Goal: Task Accomplishment & Management: Use online tool/utility

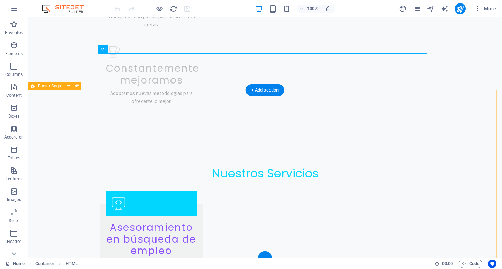
scroll to position [1100, 0]
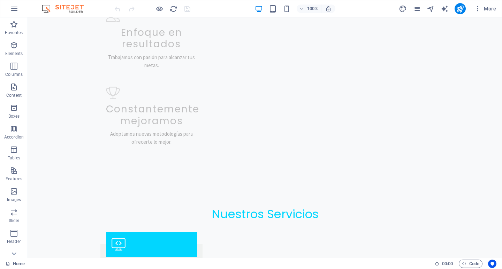
scroll to position [1100, 0]
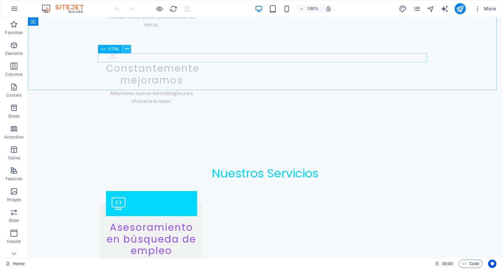
click at [127, 49] on icon at bounding box center [127, 48] width 4 height 7
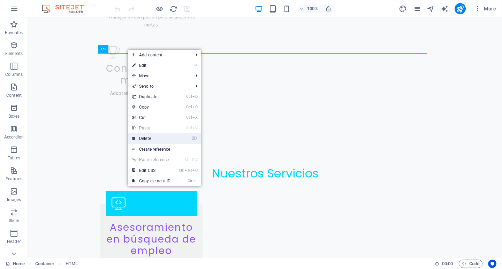
click at [155, 134] on link "⌦ Delete" at bounding box center [151, 138] width 47 height 10
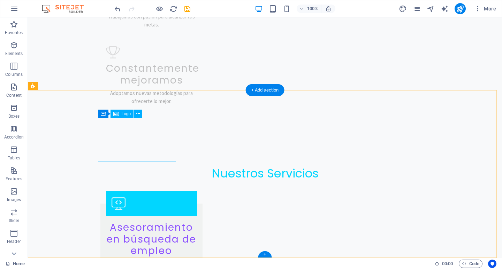
scroll to position [1091, 0]
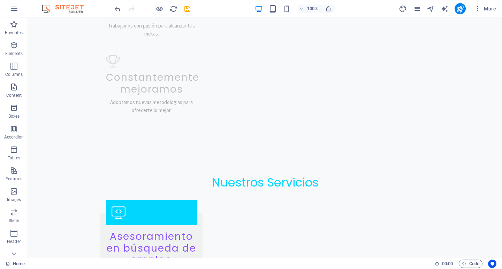
click at [456, 15] on div "100% More" at bounding box center [250, 8] width 501 height 17
click at [458, 13] on icon "publish" at bounding box center [460, 9] width 8 height 8
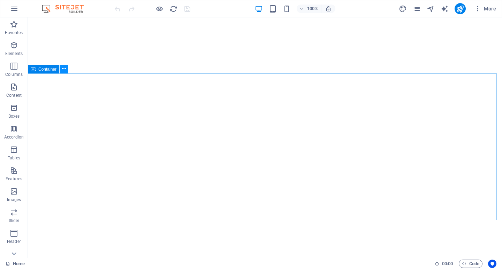
click at [66, 71] on button at bounding box center [64, 69] width 8 height 8
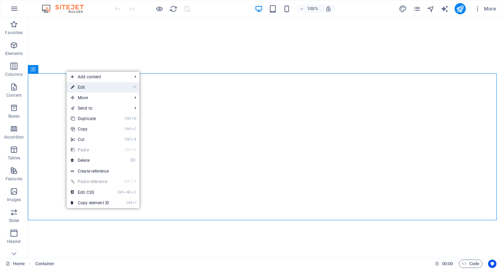
click at [133, 91] on mark "⏎" at bounding box center [134, 87] width 3 height 10
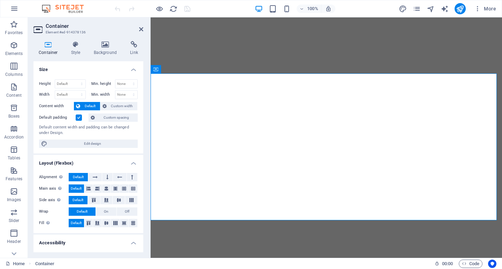
click at [64, 46] on h4 "Container" at bounding box center [49, 48] width 32 height 15
click at [70, 47] on icon at bounding box center [76, 44] width 20 height 7
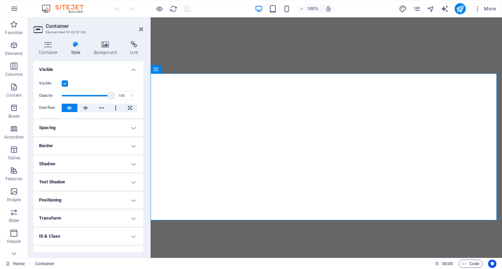
click at [65, 82] on label at bounding box center [65, 83] width 6 height 6
click at [0, 0] on input "Visible" at bounding box center [0, 0] width 0 height 0
click at [141, 28] on icon at bounding box center [141, 29] width 4 height 6
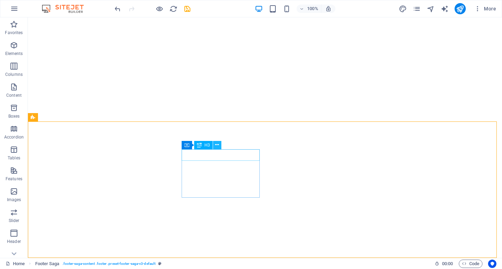
click at [219, 145] on button at bounding box center [217, 145] width 8 height 8
click at [217, 145] on icon at bounding box center [217, 144] width 4 height 7
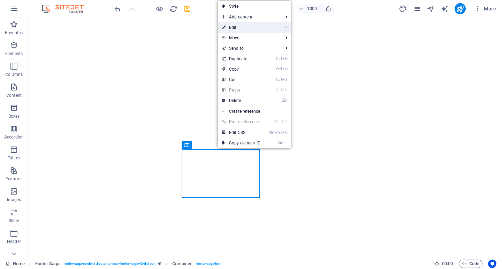
click at [246, 25] on link "⏎ Edit" at bounding box center [241, 27] width 47 height 10
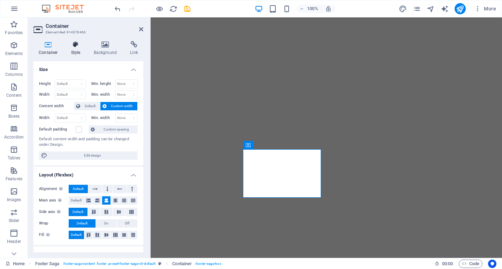
click at [81, 53] on h4 "Style" at bounding box center [77, 48] width 23 height 15
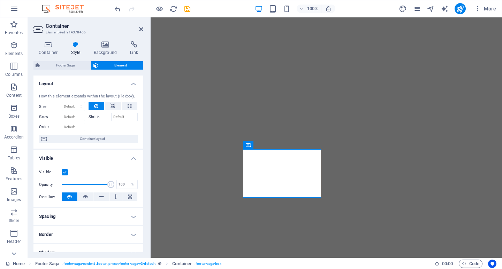
click at [67, 175] on label at bounding box center [65, 172] width 6 height 6
click at [0, 0] on input "Visible" at bounding box center [0, 0] width 0 height 0
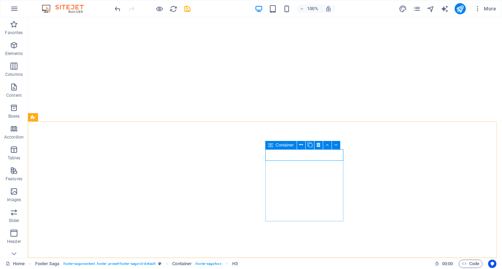
click at [272, 146] on icon at bounding box center [270, 145] width 5 height 8
click at [301, 146] on icon at bounding box center [301, 144] width 4 height 7
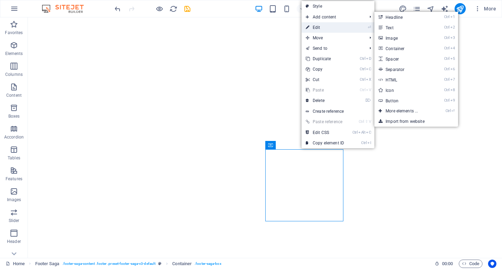
click at [322, 29] on link "⏎ Edit" at bounding box center [324, 27] width 47 height 10
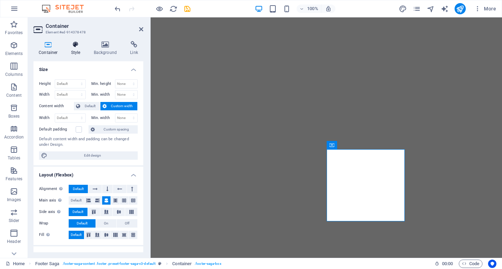
click at [75, 48] on icon at bounding box center [76, 44] width 20 height 7
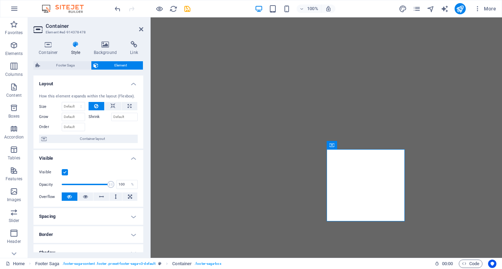
click at [62, 172] on label at bounding box center [65, 172] width 6 height 6
click at [0, 0] on input "Visible" at bounding box center [0, 0] width 0 height 0
click at [416, 144] on icon at bounding box center [415, 145] width 5 height 8
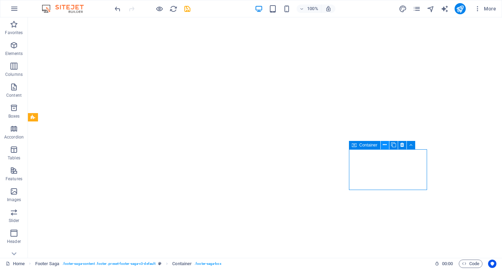
click at [387, 146] on button at bounding box center [384, 145] width 8 height 8
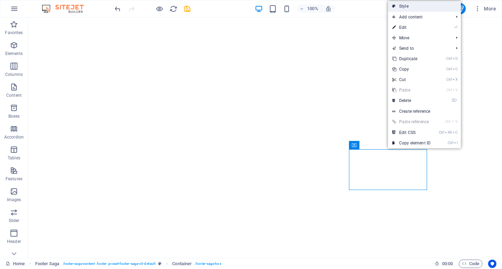
click at [410, 8] on link "Style" at bounding box center [424, 6] width 73 height 10
select select "rem"
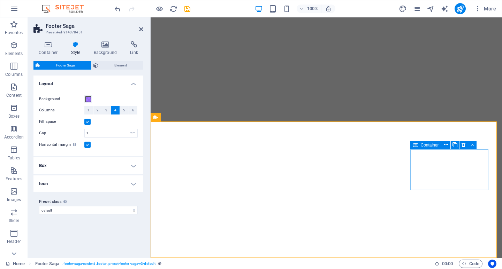
click at [416, 146] on icon at bounding box center [415, 145] width 5 height 8
click at [414, 147] on icon at bounding box center [415, 145] width 5 height 8
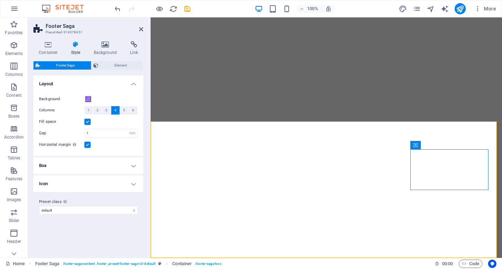
click at [41, 39] on div "Container Style Background Link Size Height Default px rem % vh vw Min. height …" at bounding box center [88, 147] width 121 height 223
click at [45, 44] on icon at bounding box center [48, 44] width 30 height 7
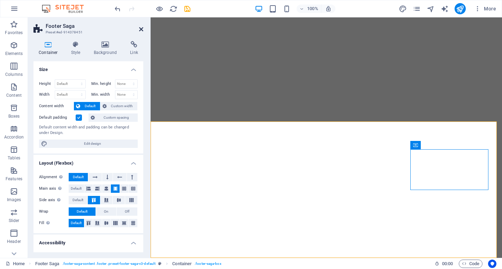
click at [140, 29] on icon at bounding box center [141, 29] width 4 height 6
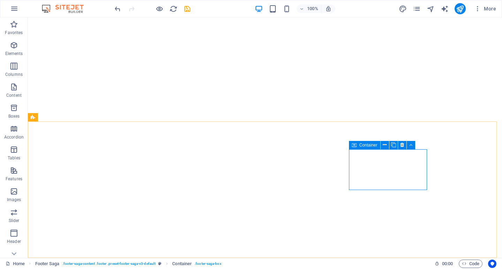
click at [369, 143] on span "Container" at bounding box center [368, 145] width 18 height 4
click at [385, 145] on icon at bounding box center [384, 144] width 4 height 7
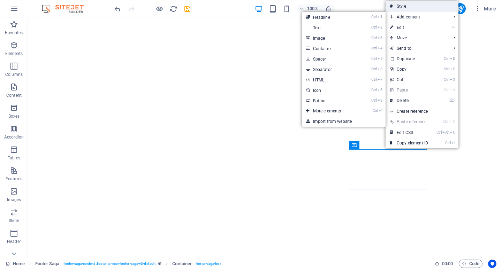
click at [414, 7] on link "Style" at bounding box center [421, 6] width 73 height 10
select select "rem"
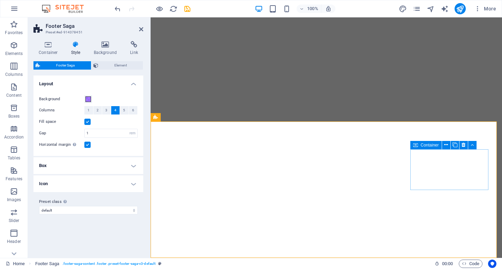
click at [416, 146] on icon at bounding box center [415, 145] width 5 height 8
click at [447, 146] on icon at bounding box center [446, 144] width 4 height 7
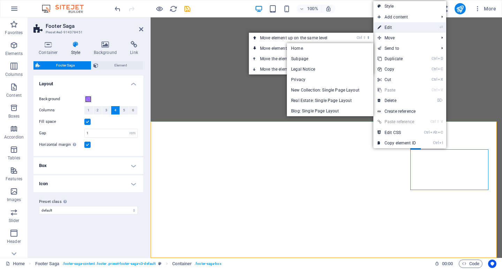
click at [418, 28] on link "⏎ Edit" at bounding box center [396, 27] width 47 height 10
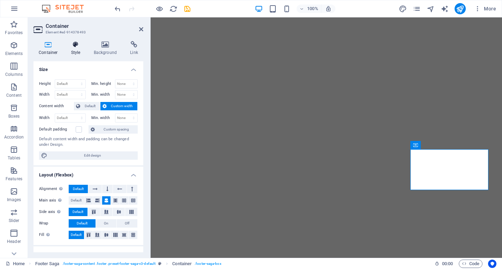
click at [74, 43] on icon at bounding box center [76, 44] width 20 height 7
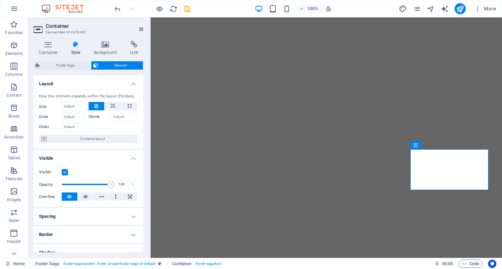
click at [63, 173] on label at bounding box center [65, 172] width 6 height 6
click at [0, 0] on input "Visible" at bounding box center [0, 0] width 0 height 0
click at [143, 28] on icon at bounding box center [141, 29] width 4 height 6
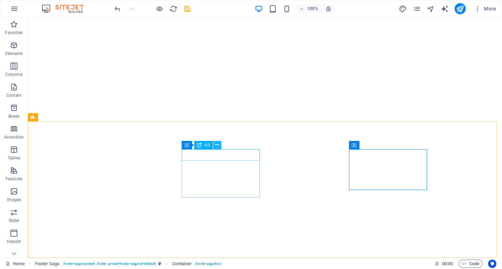
click at [216, 146] on icon at bounding box center [217, 144] width 4 height 7
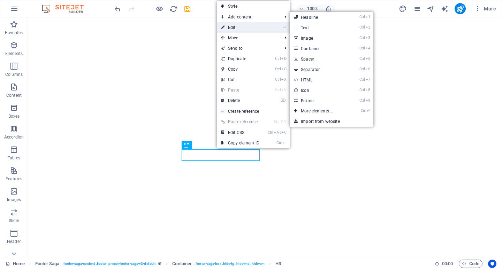
click at [246, 31] on link "⏎ Edit" at bounding box center [240, 27] width 47 height 10
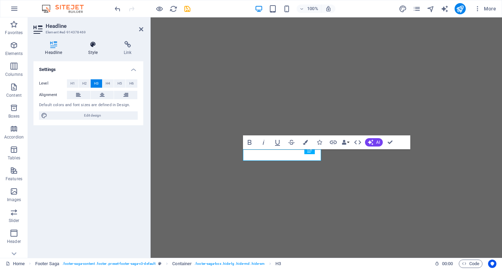
click at [94, 48] on h4 "Style" at bounding box center [95, 48] width 36 height 15
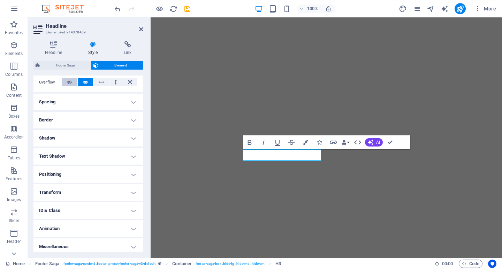
scroll to position [117, 0]
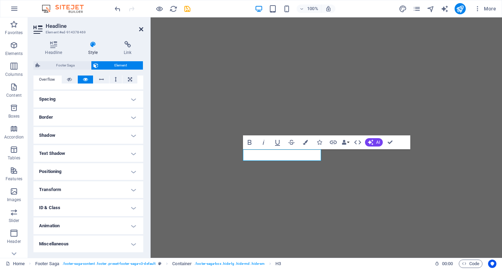
drag, startPoint x: 146, startPoint y: 28, endPoint x: 142, endPoint y: 28, distance: 3.8
click at [143, 28] on aside "Headline Element #ed-914378469 Headline Style Link Settings Level H1 H2 H3 H4 H…" at bounding box center [89, 137] width 123 height 241
click at [142, 28] on icon at bounding box center [141, 29] width 4 height 6
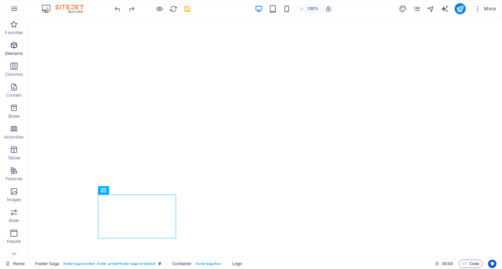
click at [19, 51] on span "Elements" at bounding box center [14, 49] width 28 height 17
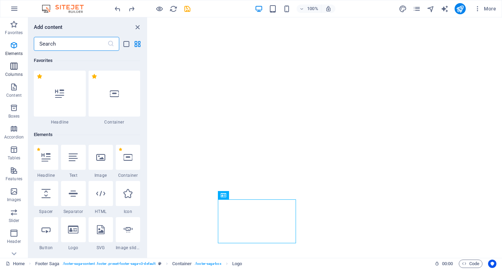
click at [16, 71] on span "Columns" at bounding box center [14, 70] width 28 height 17
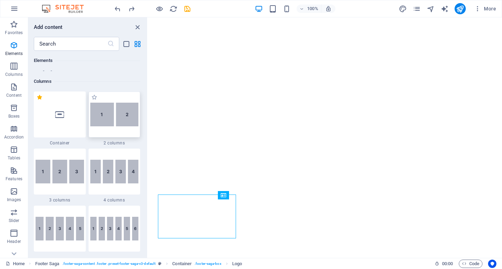
scroll to position [345, 0]
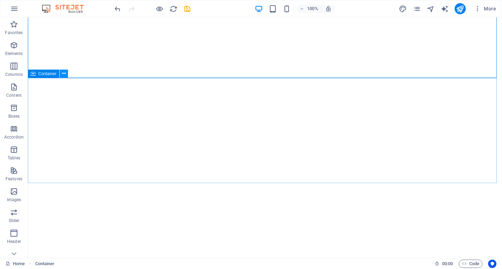
click at [64, 75] on icon at bounding box center [64, 73] width 4 height 7
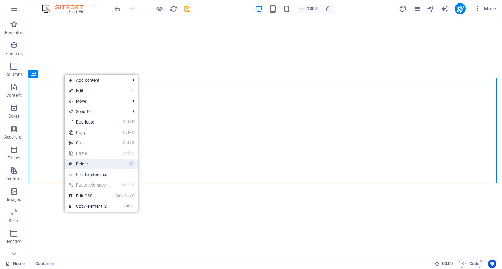
click at [89, 160] on link "⌦ Delete" at bounding box center [88, 164] width 47 height 10
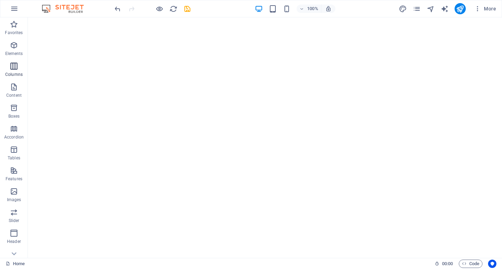
click at [14, 66] on icon "button" at bounding box center [14, 66] width 8 height 8
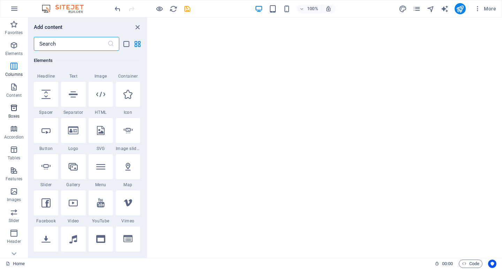
click at [14, 102] on button "Boxes" at bounding box center [14, 111] width 28 height 21
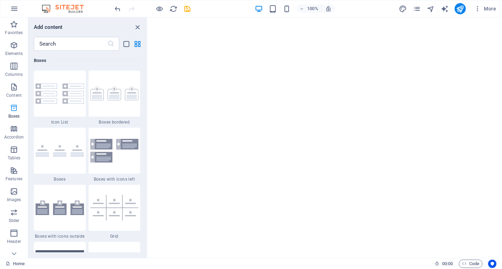
scroll to position [1922, 0]
click at [17, 91] on span "Content" at bounding box center [14, 91] width 28 height 17
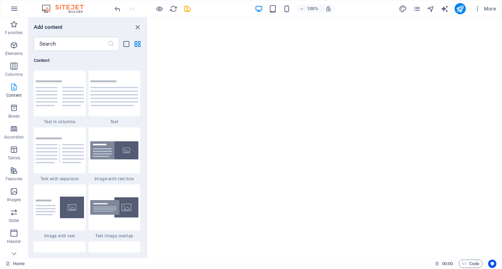
scroll to position [1219, 0]
click at [19, 51] on p "Elements" at bounding box center [14, 54] width 18 height 6
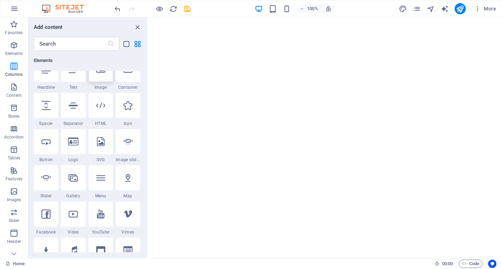
scroll to position [74, 0]
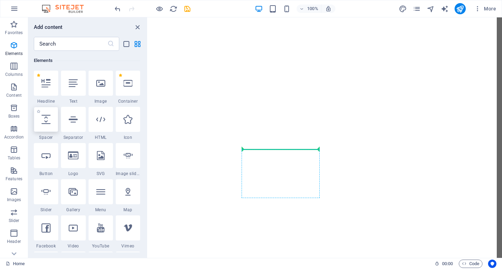
select select "px"
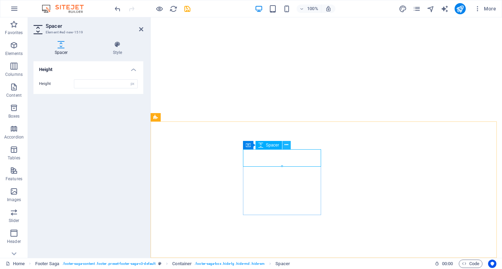
click at [284, 146] on icon at bounding box center [286, 144] width 4 height 7
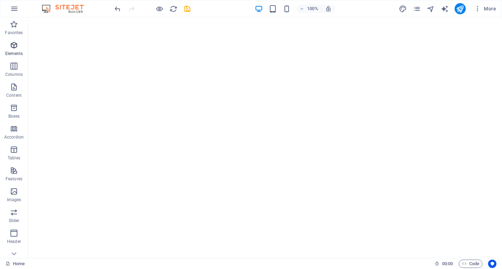
click at [8, 48] on span "Elements" at bounding box center [14, 49] width 28 height 17
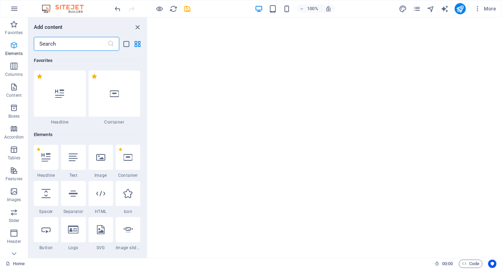
scroll to position [1, 0]
click at [15, 48] on icon "button" at bounding box center [14, 45] width 8 height 8
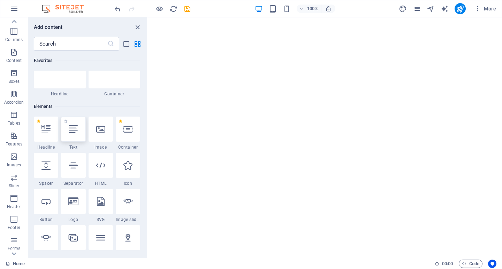
scroll to position [36, 0]
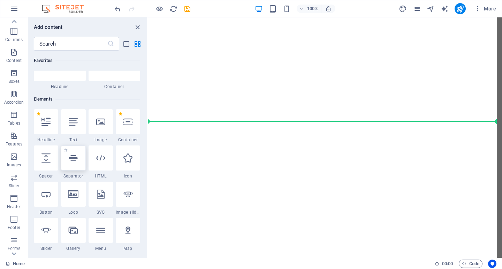
select select "%"
select select "px"
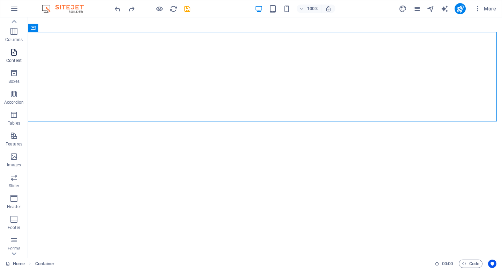
click at [14, 51] on icon "button" at bounding box center [14, 52] width 8 height 8
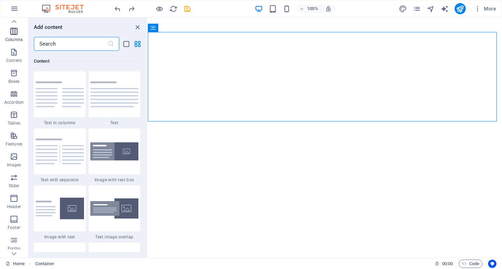
scroll to position [1219, 0]
click at [16, 29] on icon "button" at bounding box center [14, 31] width 8 height 8
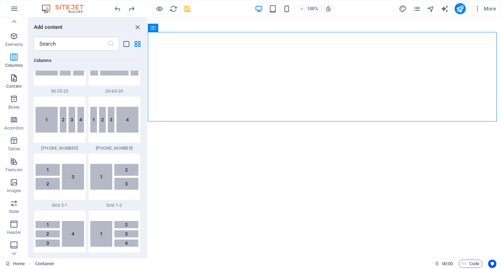
scroll to position [0, 0]
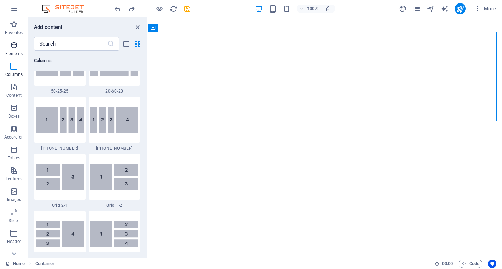
click at [13, 43] on icon "button" at bounding box center [14, 45] width 8 height 8
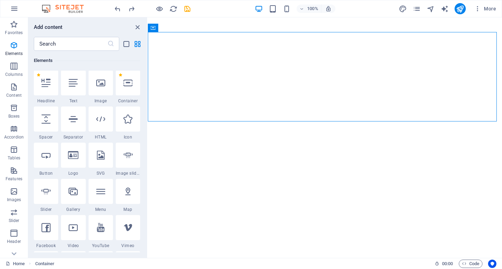
scroll to position [74, 0]
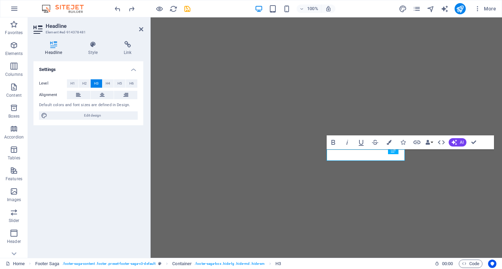
click at [145, 29] on aside "Headline Element #ed-914378481 Headline Style Link Settings Level H1 H2 H3 H4 H…" at bounding box center [89, 137] width 123 height 241
click at [139, 29] on icon at bounding box center [141, 29] width 4 height 6
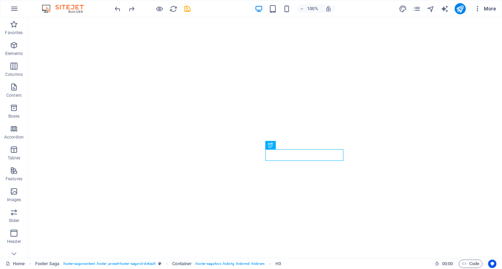
click at [474, 10] on icon "button" at bounding box center [477, 8] width 7 height 7
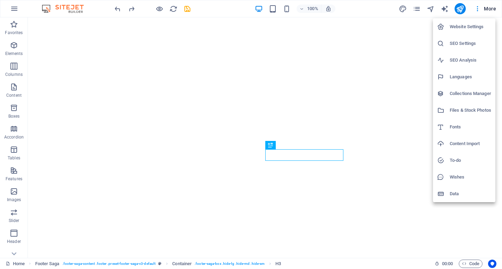
click at [451, 51] on li "SEO Settings" at bounding box center [464, 43] width 62 height 17
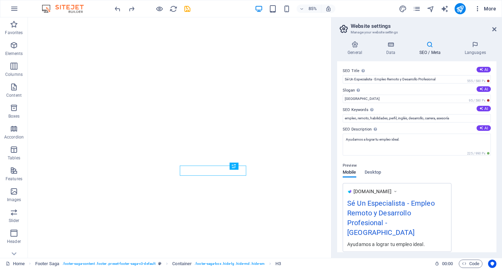
click at [479, 12] on icon "button" at bounding box center [477, 8] width 7 height 7
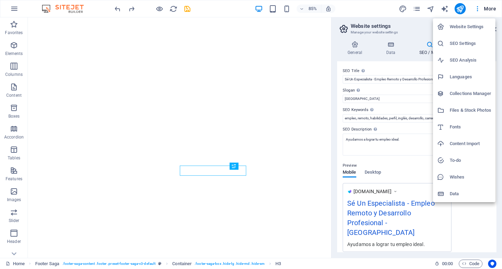
click at [466, 64] on h6 "SEO Analysis" at bounding box center [469, 60] width 41 height 8
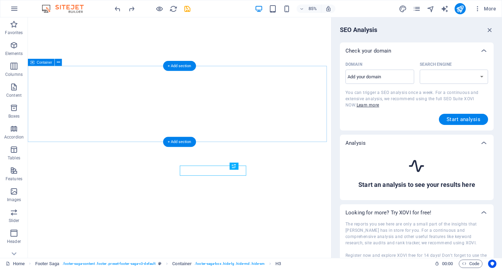
select select "google.com"
click at [398, 74] on input "Domain ​" at bounding box center [379, 76] width 69 height 11
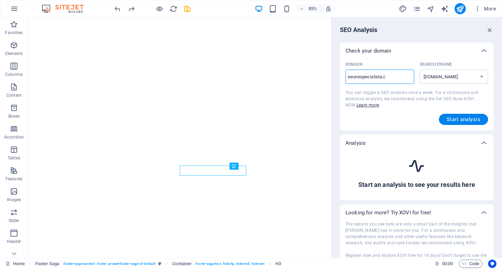
type input "seunespecialista.co"
select select "google.co.uk"
type input "seunespecialista.com"
select select "google.com"
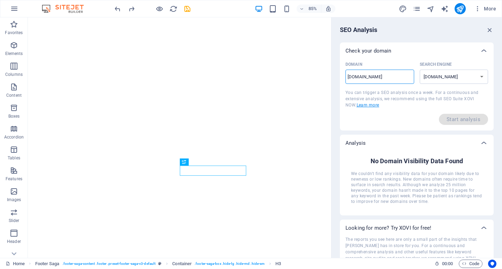
type input "seunespecialista.co"
select select "google.co.uk"
type input "seunespecialista.c"
select select "google.com"
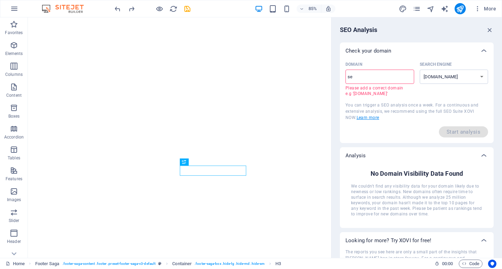
type input "s"
type input "heatwavehvac.co"
select select "google.co.uk"
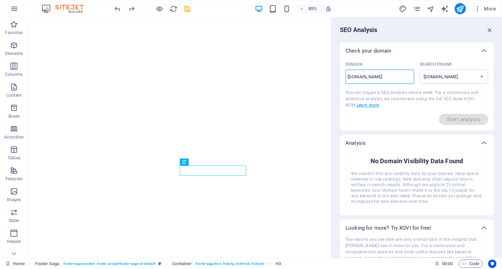
type input "heatwavehvac.com"
select select "google.com"
type input "heatwavehvac.com"
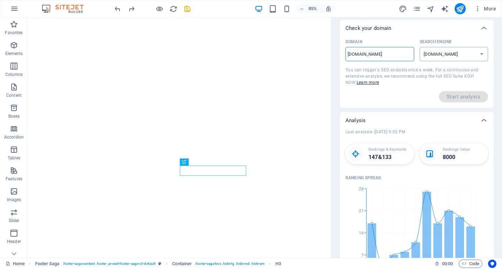
scroll to position [0, 0]
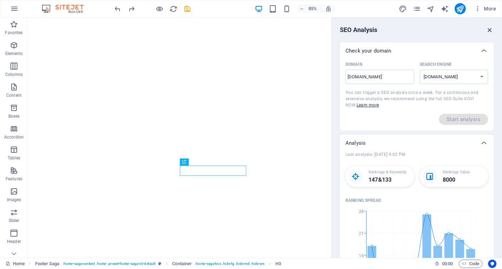
click at [490, 31] on icon "button" at bounding box center [490, 30] width 8 height 8
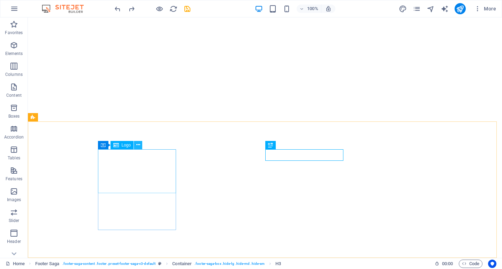
click at [141, 146] on button at bounding box center [138, 145] width 8 height 8
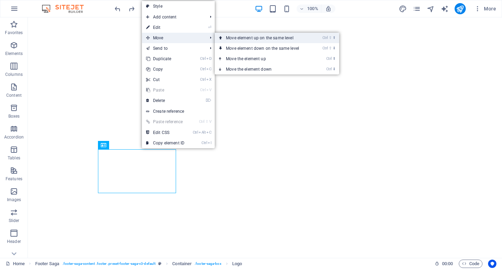
click at [233, 39] on link "Ctrl ⇧ ⬆ Move element up on the same level" at bounding box center [264, 38] width 98 height 10
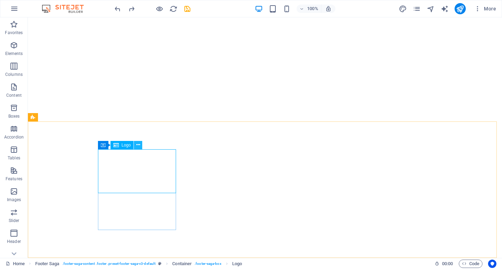
click at [139, 148] on icon at bounding box center [138, 144] width 4 height 7
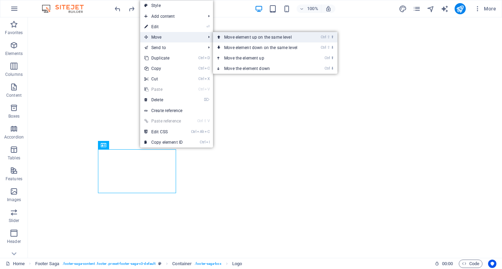
click at [235, 37] on link "Ctrl ⇧ ⬆ Move element up on the same level" at bounding box center [262, 37] width 98 height 10
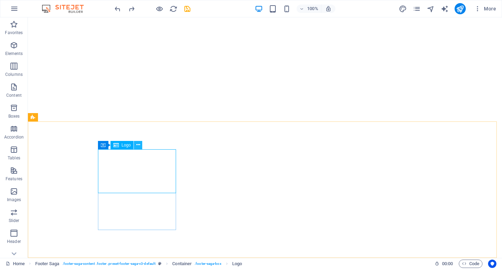
click at [138, 145] on icon at bounding box center [138, 144] width 4 height 7
click at [15, 82] on button "Content" at bounding box center [14, 90] width 28 height 21
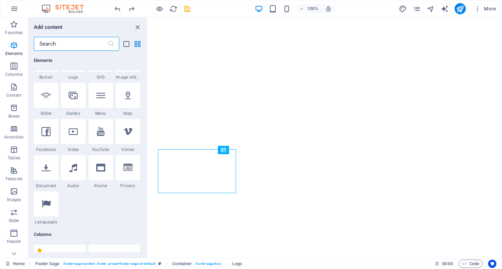
scroll to position [174, 0]
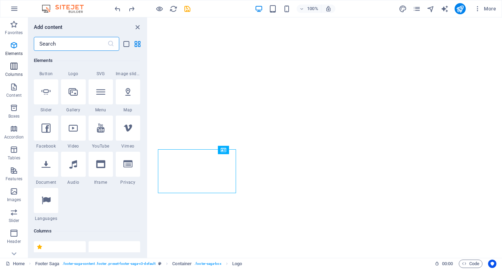
click at [14, 61] on button "Columns" at bounding box center [14, 69] width 28 height 21
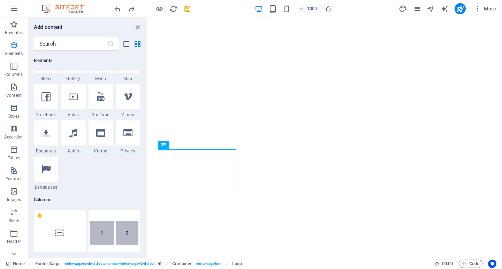
scroll to position [275, 0]
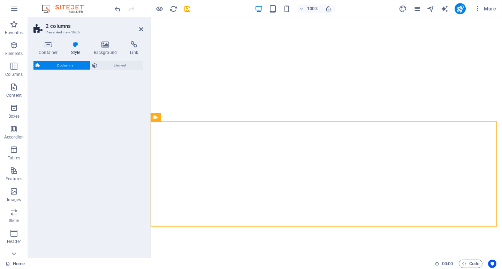
drag, startPoint x: 110, startPoint y: 168, endPoint x: 149, endPoint y: 170, distance: 38.4
click at [149, 170] on aside "2 columns Preset #ed-new-1866 Container Style Background Link Size Height Defau…" at bounding box center [89, 137] width 123 height 241
select select "rem"
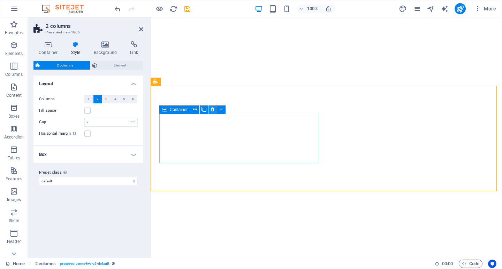
click at [210, 111] on icon at bounding box center [212, 109] width 4 height 7
click at [183, 110] on span "Container" at bounding box center [179, 110] width 18 height 4
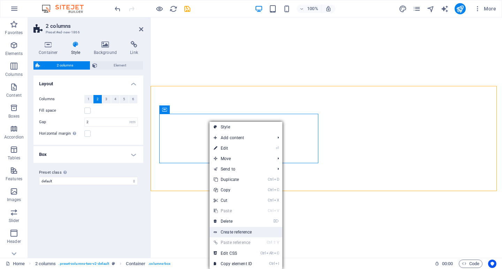
click at [225, 228] on link "Create reference" at bounding box center [245, 232] width 73 height 10
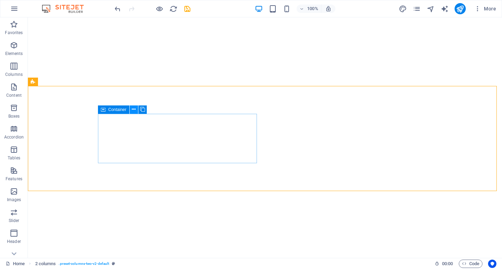
click at [133, 113] on icon at bounding box center [134, 109] width 4 height 7
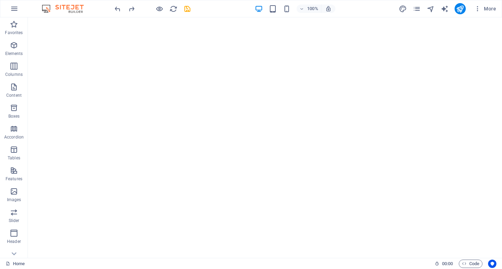
click at [132, 14] on div "100% More" at bounding box center [250, 8] width 501 height 17
click at [131, 9] on icon "redo" at bounding box center [131, 9] width 8 height 8
click at [15, 69] on icon "button" at bounding box center [14, 66] width 8 height 8
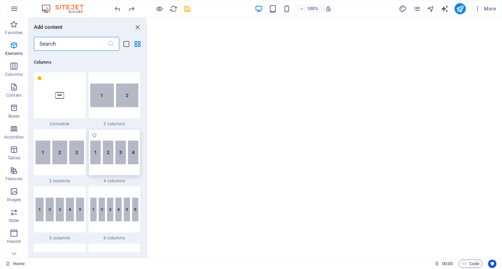
scroll to position [345, 0]
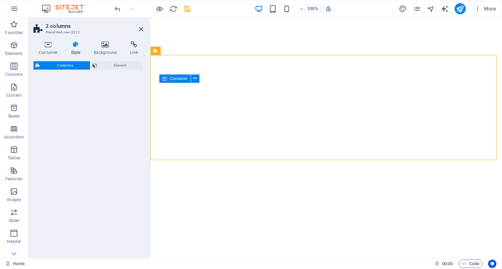
select select "rem"
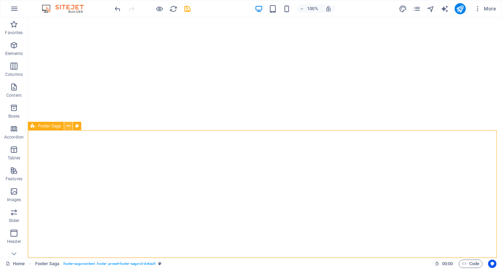
click at [67, 126] on icon at bounding box center [69, 126] width 4 height 7
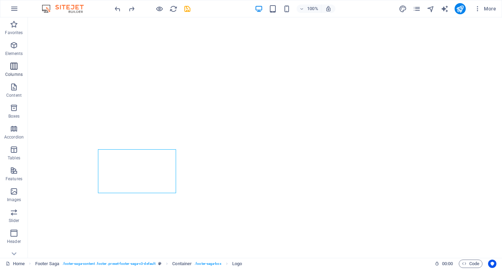
click at [13, 65] on icon "button" at bounding box center [14, 66] width 8 height 8
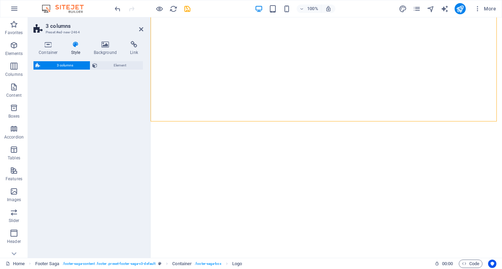
select select "rem"
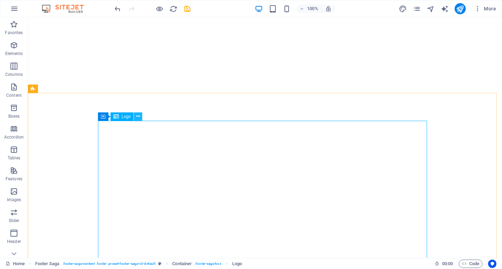
click at [137, 115] on icon at bounding box center [138, 116] width 4 height 7
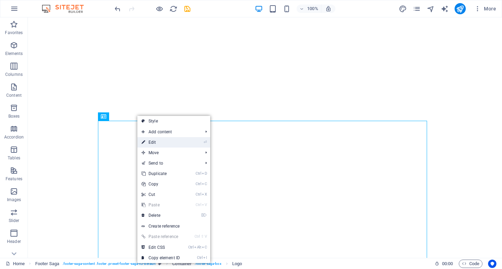
click at [151, 145] on link "⏎ Edit" at bounding box center [160, 142] width 47 height 10
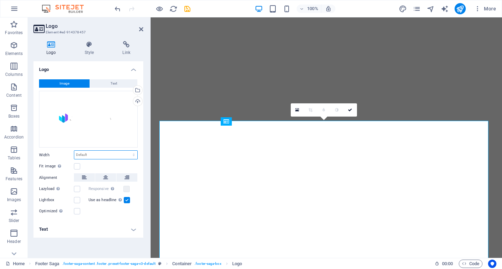
click at [95, 152] on select "Default auto px rem % em vh vw" at bounding box center [105, 155] width 63 height 8
click at [74, 151] on select "Default auto px rem % em vh vw" at bounding box center [105, 155] width 63 height 8
click at [118, 155] on select "Default auto px rem % em vh vw" at bounding box center [105, 155] width 63 height 8
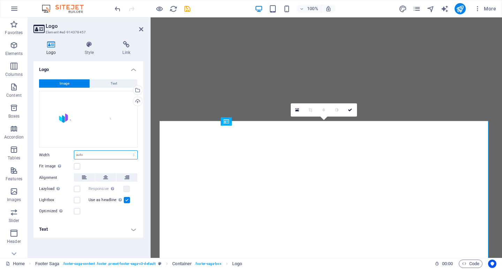
click at [99, 154] on select "Default auto px rem % em vh vw" at bounding box center [105, 155] width 63 height 8
select select "%"
click at [127, 151] on select "Default auto px rem % em vh vw" at bounding box center [105, 155] width 63 height 8
type input "100"
click at [88, 153] on input "100" at bounding box center [105, 155] width 63 height 8
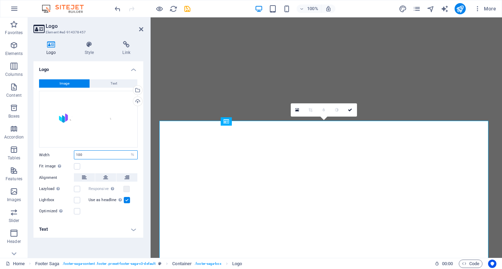
click at [88, 153] on input "100" at bounding box center [105, 155] width 63 height 8
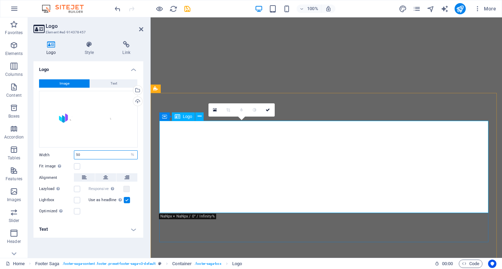
type input "5"
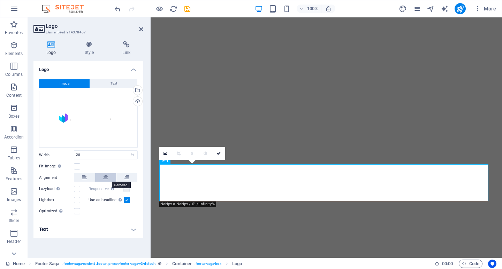
click at [105, 182] on icon at bounding box center [105, 177] width 5 height 8
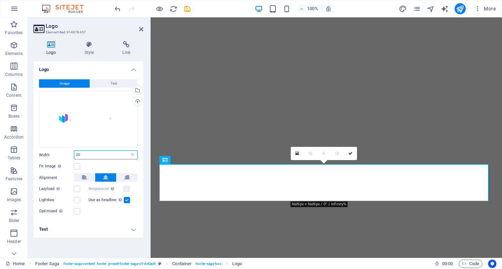
click at [94, 154] on input "20" at bounding box center [105, 155] width 63 height 8
click at [95, 154] on input "20" at bounding box center [105, 155] width 63 height 8
type input "2"
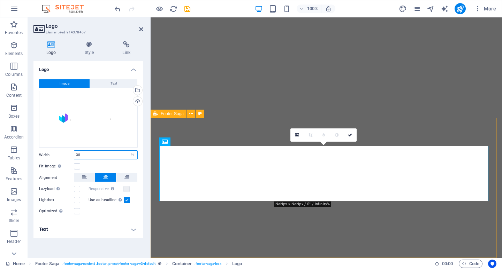
type input "30"
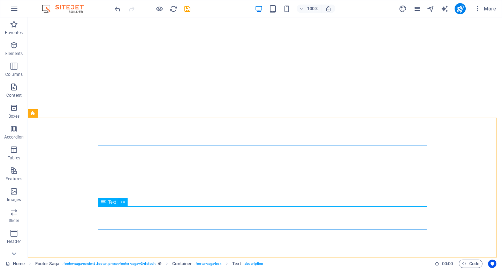
click at [105, 205] on icon at bounding box center [103, 202] width 5 height 8
click at [125, 203] on icon at bounding box center [123, 202] width 4 height 7
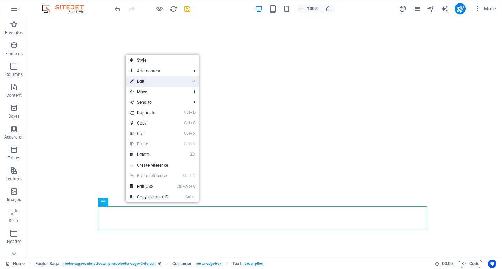
click at [158, 83] on link "⏎ Edit" at bounding box center [149, 81] width 47 height 10
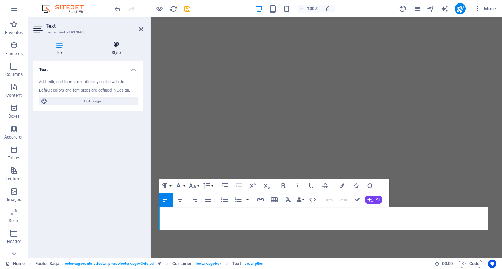
click at [121, 51] on h4 "Style" at bounding box center [116, 48] width 54 height 15
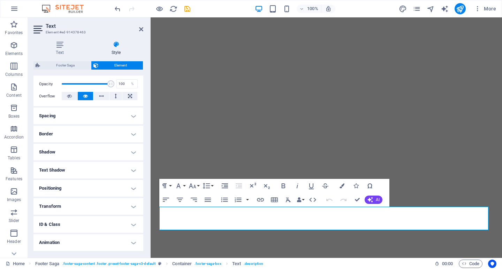
scroll to position [117, 0]
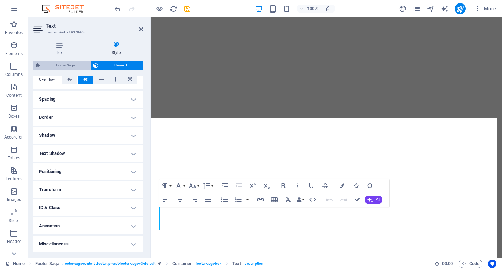
click at [72, 66] on span "Footer Saga" at bounding box center [65, 65] width 47 height 8
select select "rem"
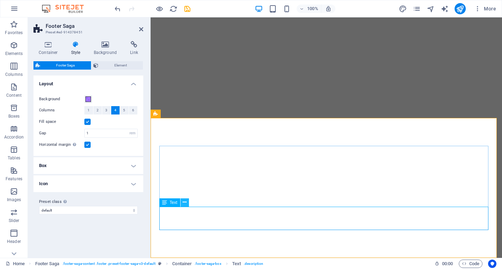
click at [186, 202] on icon at bounding box center [185, 202] width 4 height 7
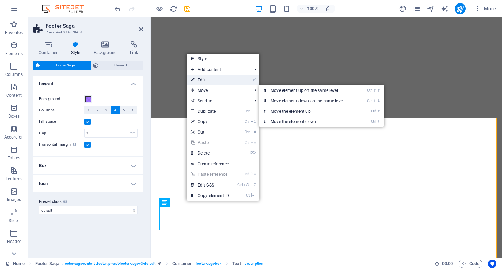
click at [204, 81] on link "⏎ Edit" at bounding box center [209, 80] width 47 height 10
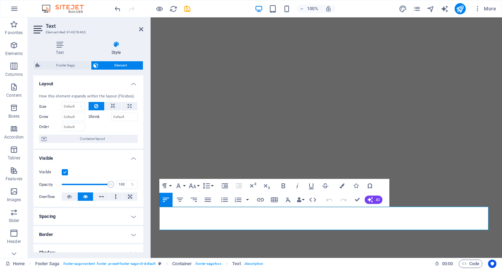
scroll to position [105, 0]
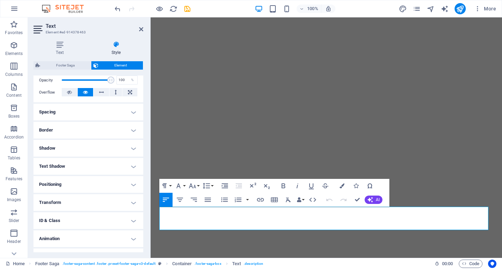
click at [74, 181] on h4 "Positioning" at bounding box center [88, 184] width 110 height 17
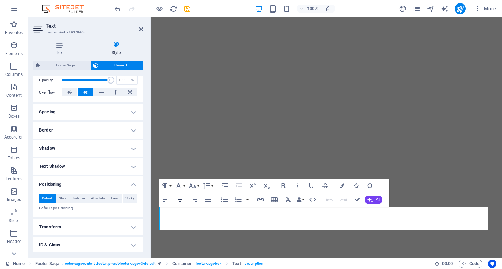
click at [185, 201] on button "Align Center" at bounding box center [179, 200] width 13 height 14
click at [180, 200] on icon "button" at bounding box center [180, 200] width 6 height 4
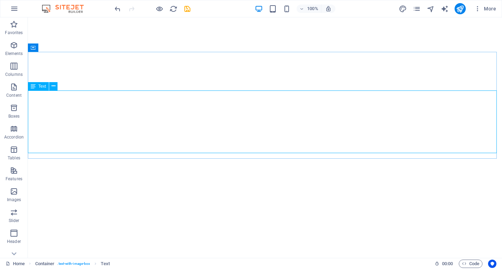
click at [46, 88] on div "Text" at bounding box center [38, 86] width 21 height 8
click at [54, 86] on icon at bounding box center [54, 86] width 4 height 7
click at [53, 87] on icon at bounding box center [54, 86] width 4 height 7
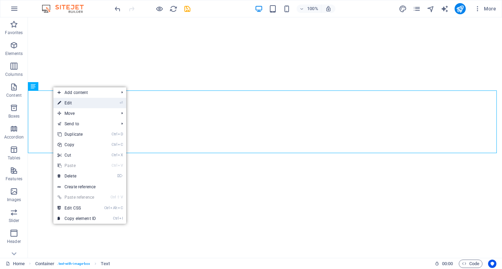
click at [71, 102] on link "⏎ Edit" at bounding box center [76, 103] width 47 height 10
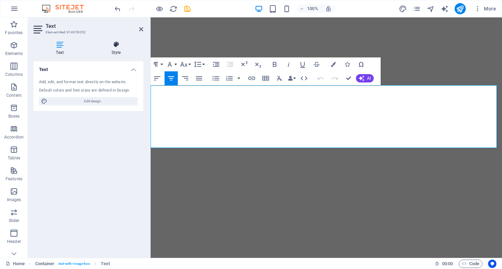
click at [107, 48] on h4 "Style" at bounding box center [116, 48] width 54 height 15
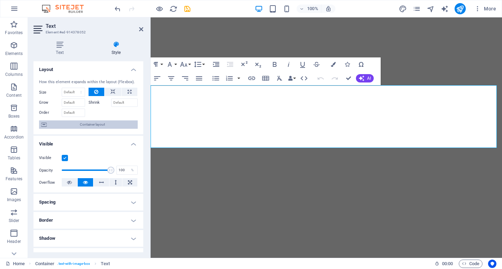
click at [91, 124] on span "Container layout" at bounding box center [92, 125] width 87 height 8
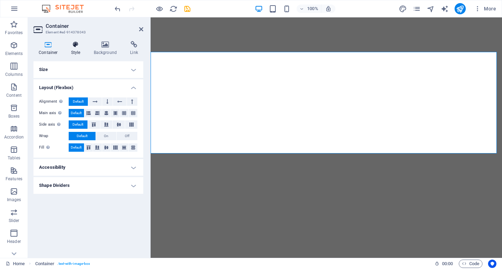
click at [74, 47] on icon at bounding box center [76, 44] width 20 height 7
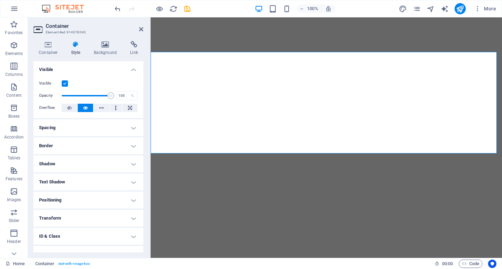
click at [93, 127] on h4 "Spacing" at bounding box center [88, 127] width 110 height 17
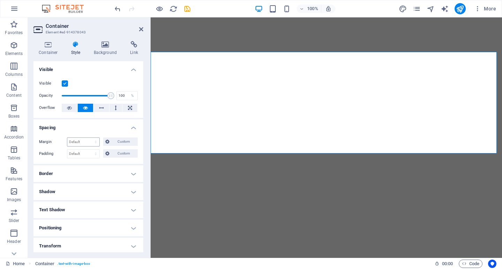
click at [83, 138] on div "Default auto px % rem vw vh Custom" at bounding box center [83, 142] width 33 height 9
click at [83, 143] on select "Default auto px % rem vw vh Custom" at bounding box center [83, 142] width 32 height 8
select select "%"
click at [89, 138] on select "Default auto px % rem vw vh Custom" at bounding box center [83, 142] width 32 height 8
type input "100"
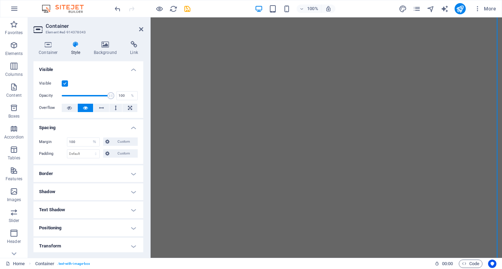
drag, startPoint x: 89, startPoint y: 133, endPoint x: 500, endPoint y: 1, distance: 431.9
click at [500, 1] on html "Sé Un Especialista Home Favorites Elements Columns Content Boxes Accordion Tabl…" at bounding box center [251, 134] width 502 height 269
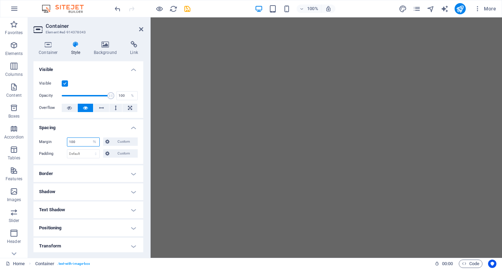
click at [78, 145] on input "100" at bounding box center [83, 142] width 32 height 8
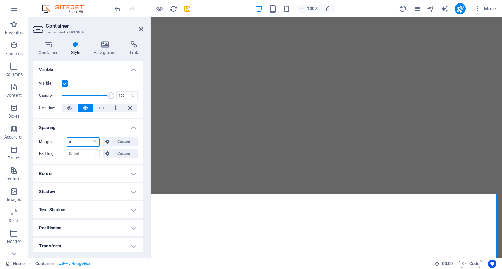
click at [72, 144] on input "0" at bounding box center [83, 142] width 32 height 8
type input "10"
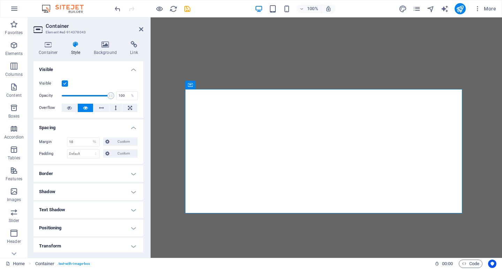
scroll to position [56, 0]
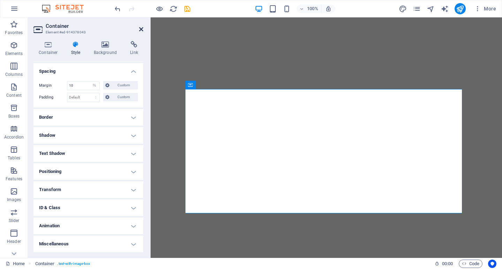
click at [142, 30] on icon at bounding box center [141, 29] width 4 height 6
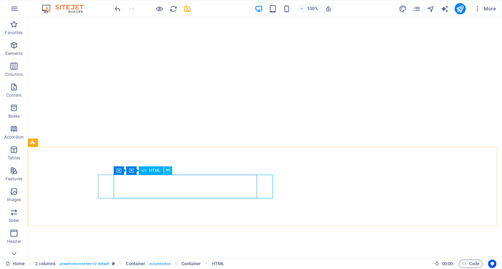
click at [170, 170] on button at bounding box center [168, 171] width 8 height 8
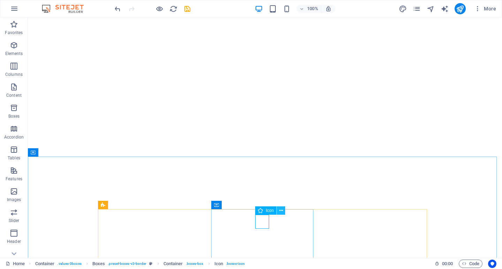
click at [279, 210] on button at bounding box center [281, 211] width 8 height 8
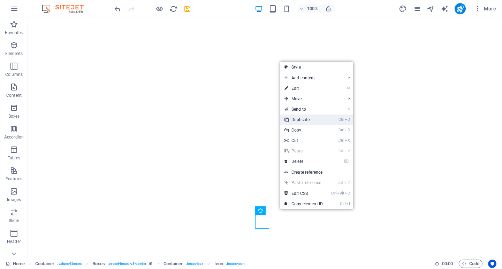
click at [302, 122] on link "Ctrl D Duplicate" at bounding box center [303, 120] width 47 height 10
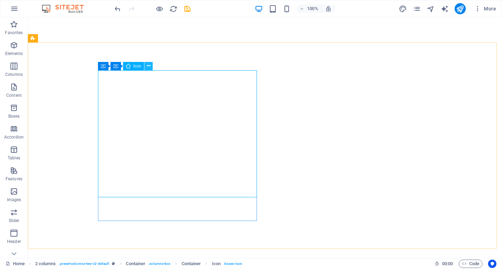
click at [147, 63] on icon at bounding box center [149, 65] width 4 height 7
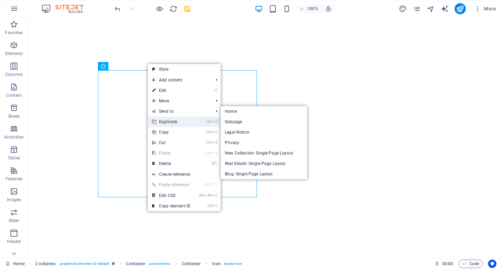
click at [173, 120] on link "Ctrl D Duplicate" at bounding box center [171, 122] width 47 height 10
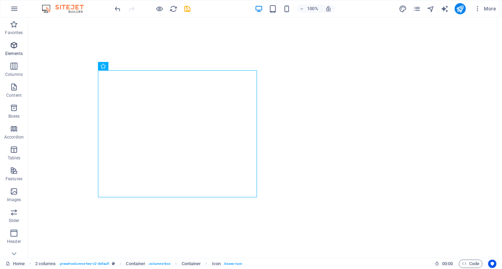
click at [13, 52] on p "Elements" at bounding box center [14, 54] width 18 height 6
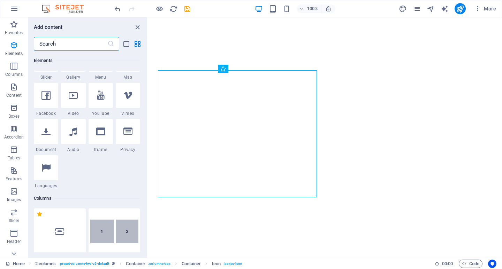
scroll to position [74, 0]
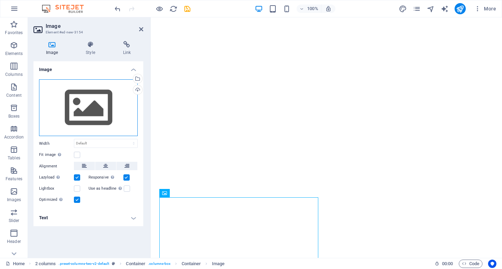
click at [106, 118] on div "Drag files here, click to choose files or select files from Files or our free s…" at bounding box center [88, 107] width 99 height 57
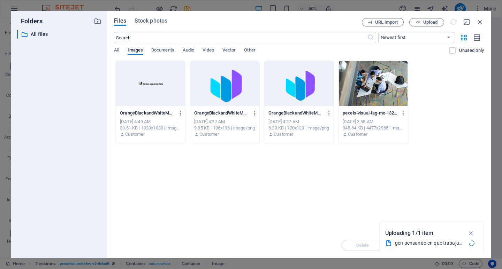
click at [281, 191] on div "Drop files here to upload them instantly OrangeBlackandWhiteModernBusinessWorks…" at bounding box center [299, 147] width 370 height 172
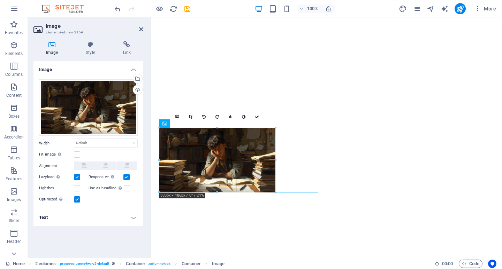
drag, startPoint x: 318, startPoint y: 216, endPoint x: 274, endPoint y: 164, distance: 68.2
type input "333"
select select "px"
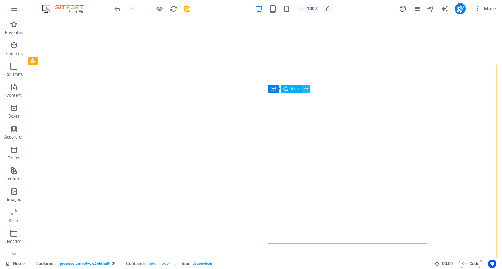
click at [308, 91] on icon at bounding box center [306, 88] width 4 height 7
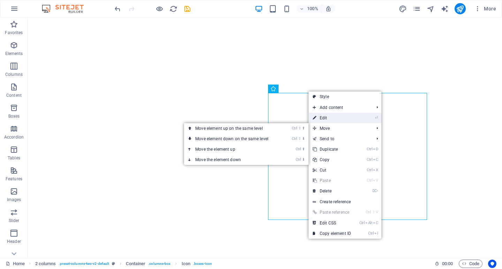
click at [326, 120] on link "⏎ Edit" at bounding box center [331, 118] width 47 height 10
select select "xMidYMid"
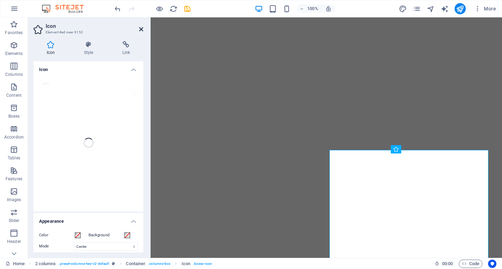
click at [141, 30] on icon at bounding box center [141, 29] width 4 height 6
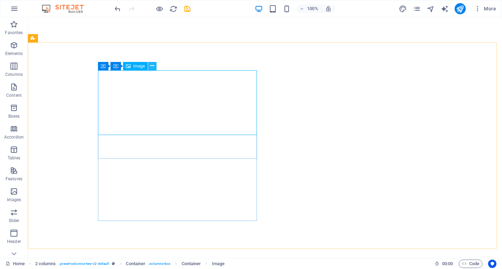
click at [151, 66] on icon at bounding box center [152, 65] width 4 height 7
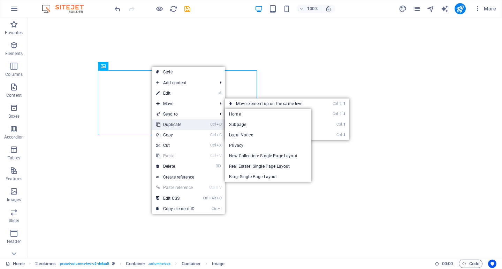
click at [179, 121] on link "Ctrl D Duplicate" at bounding box center [175, 124] width 47 height 10
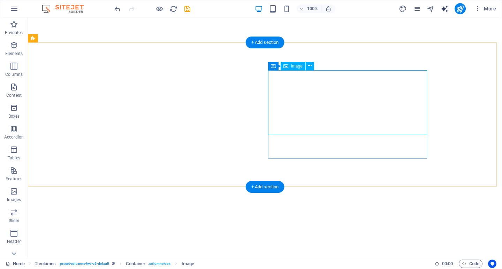
select select "px"
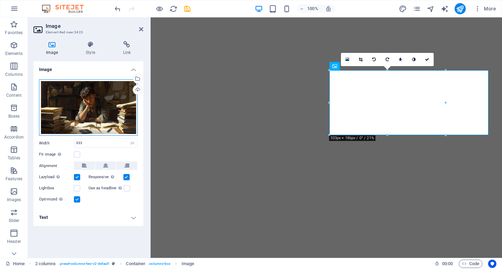
click at [107, 112] on div "Drag files here, click to choose files or select files from Files or our free s…" at bounding box center [88, 107] width 99 height 57
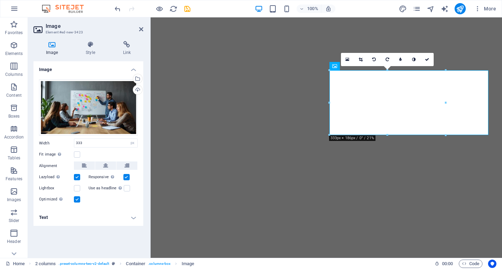
click at [107, 69] on h4 "Image" at bounding box center [88, 67] width 110 height 13
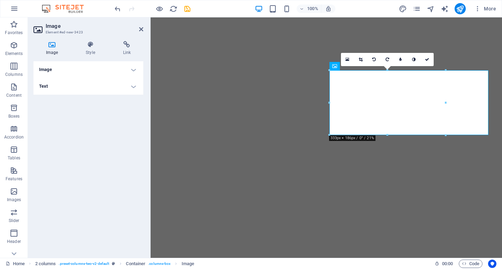
click at [139, 34] on header "Image Element #ed-new-3423" at bounding box center [88, 26] width 110 height 18
click at [142, 29] on icon at bounding box center [141, 29] width 4 height 6
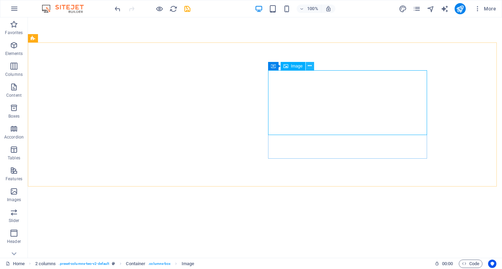
click at [308, 66] on icon at bounding box center [310, 65] width 4 height 7
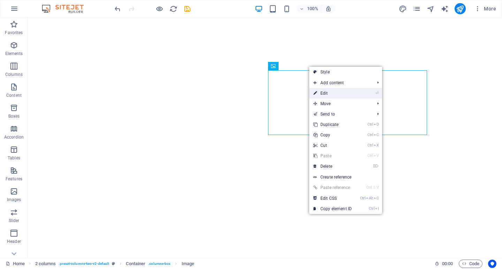
click at [325, 92] on link "⏎ Edit" at bounding box center [332, 93] width 47 height 10
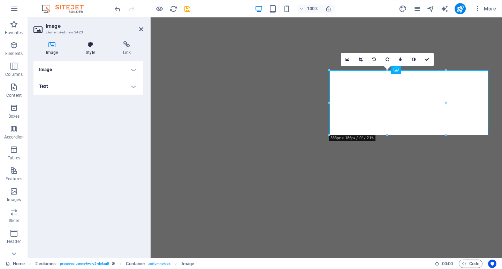
click at [92, 47] on icon at bounding box center [90, 44] width 34 height 7
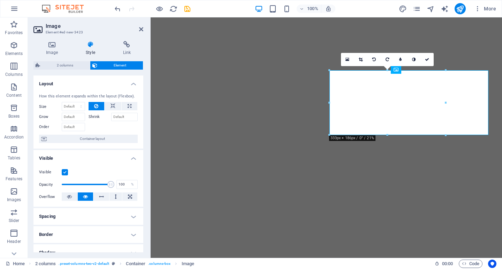
scroll to position [70, 0]
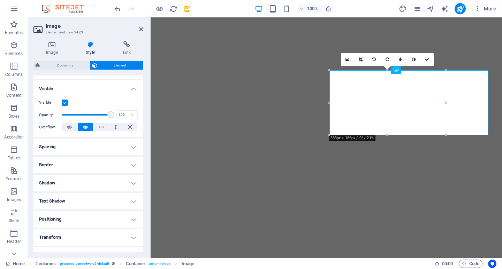
click at [81, 149] on h4 "Spacing" at bounding box center [88, 147] width 110 height 17
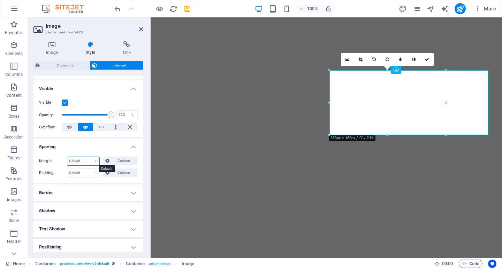
click at [86, 163] on select "Default auto px % rem vw vh Custom" at bounding box center [83, 161] width 32 height 8
select select "%"
click at [89, 157] on select "Default auto px % rem vw vh Custom" at bounding box center [83, 161] width 32 height 8
type input "100"
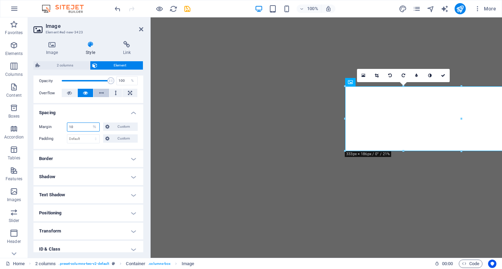
scroll to position [145, 0]
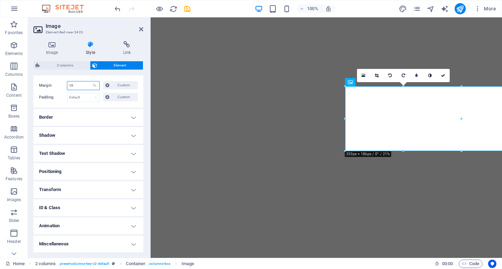
type input "10"
click at [62, 177] on h4 "Positioning" at bounding box center [88, 171] width 110 height 17
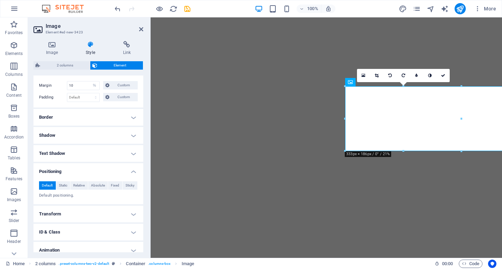
click at [93, 153] on h4 "Text Shadow" at bounding box center [88, 153] width 110 height 17
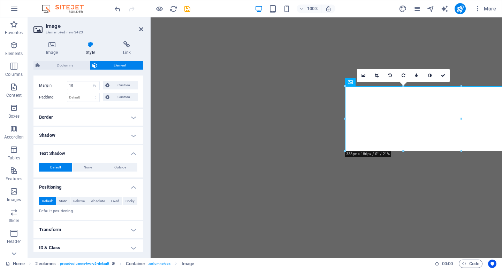
click at [100, 138] on h4 "Shadow" at bounding box center [88, 135] width 110 height 17
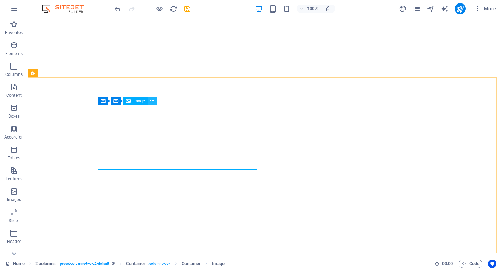
click at [150, 104] on icon at bounding box center [152, 100] width 4 height 7
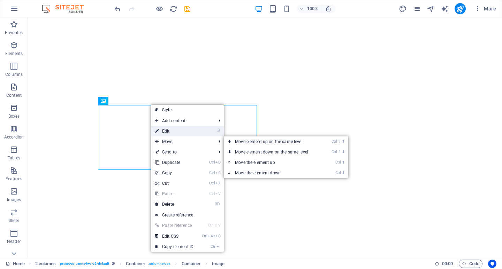
click at [161, 131] on link "⏎ Edit" at bounding box center [174, 131] width 47 height 10
select select "px"
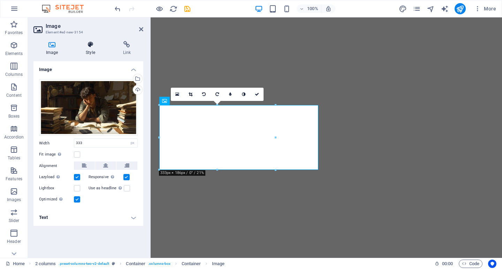
click at [95, 43] on icon at bounding box center [90, 44] width 34 height 7
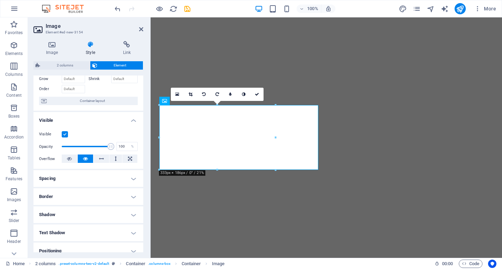
scroll to position [70, 0]
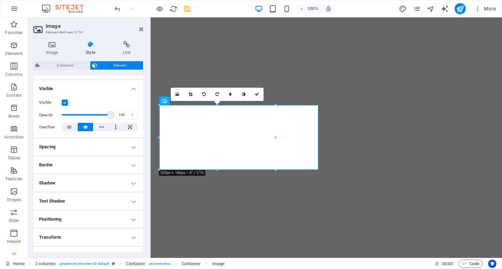
click at [69, 142] on h4 "Spacing" at bounding box center [88, 147] width 110 height 17
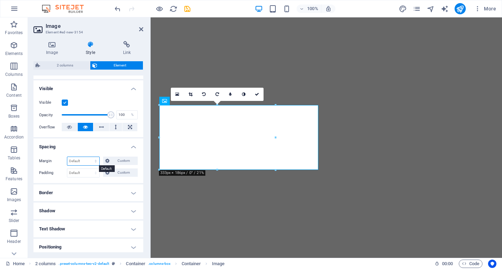
click at [84, 160] on select "Default auto px % rem vw vh Custom" at bounding box center [83, 161] width 32 height 8
select select "%"
click at [89, 157] on select "Default auto px % rem vw vh Custom" at bounding box center [83, 161] width 32 height 8
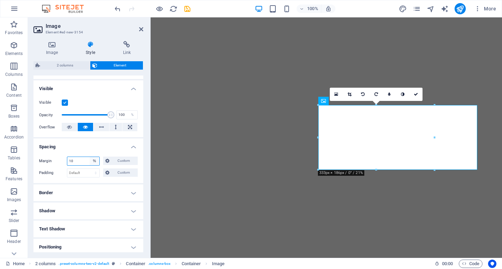
type input "10"
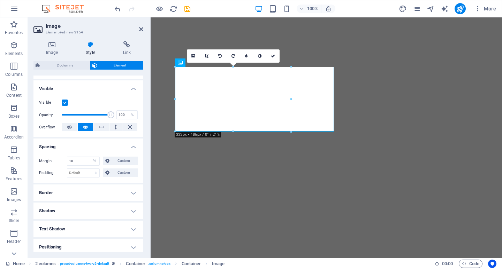
drag, startPoint x: 140, startPoint y: 26, endPoint x: 139, endPoint y: 33, distance: 7.4
click at [139, 29] on header "Image Element #ed-new-3154" at bounding box center [88, 26] width 110 height 18
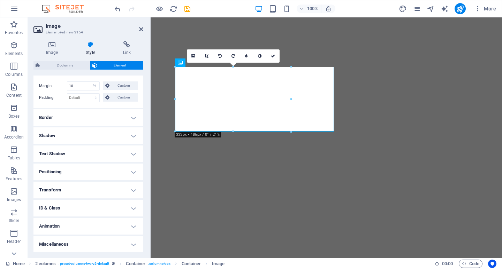
scroll to position [145, 0]
click at [89, 122] on h4 "Border" at bounding box center [88, 117] width 110 height 17
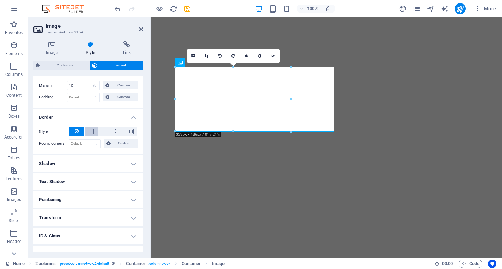
click at [95, 132] on button at bounding box center [91, 131] width 13 height 8
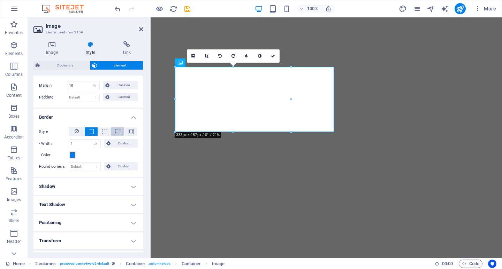
click at [112, 135] on button at bounding box center [117, 131] width 13 height 8
click at [129, 133] on span at bounding box center [131, 131] width 5 height 5
click at [78, 134] on button at bounding box center [77, 131] width 16 height 9
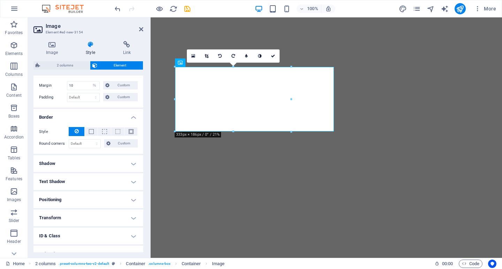
click at [142, 25] on h2 "Image" at bounding box center [95, 26] width 98 height 6
click at [144, 27] on aside "Image Element #ed-new-3154 Image Style Link Image Drag files here, click to cho…" at bounding box center [89, 137] width 123 height 241
click at [89, 144] on select "Default px rem % vh vw Custom" at bounding box center [84, 144] width 31 height 8
select select "%"
click at [90, 140] on select "Default px rem % vh vw Custom" at bounding box center [84, 144] width 31 height 8
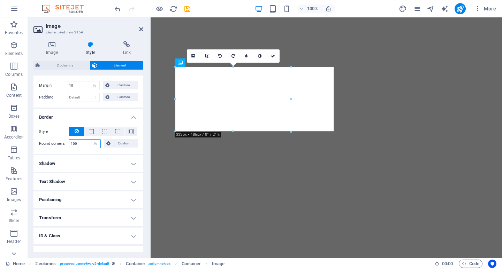
click at [81, 145] on input "100" at bounding box center [84, 144] width 31 height 8
type input "10"
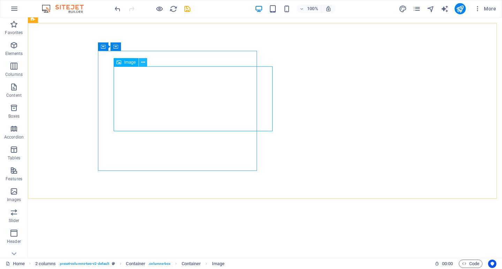
click at [142, 62] on icon at bounding box center [143, 62] width 4 height 7
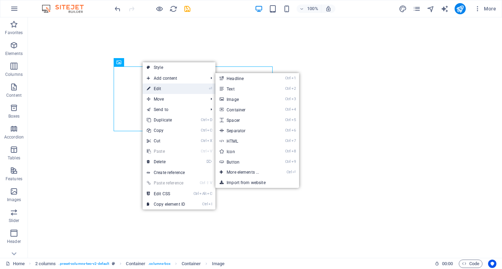
click at [156, 86] on link "⏎ Edit" at bounding box center [165, 89] width 47 height 10
select select "%"
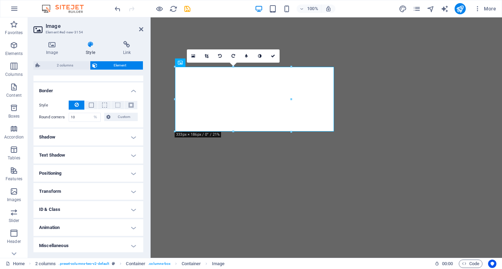
scroll to position [173, 0]
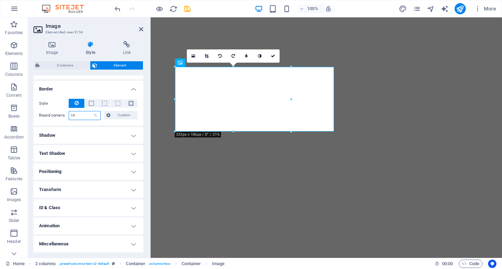
click at [78, 115] on input "10" at bounding box center [84, 115] width 31 height 8
type input "1"
type input "5"
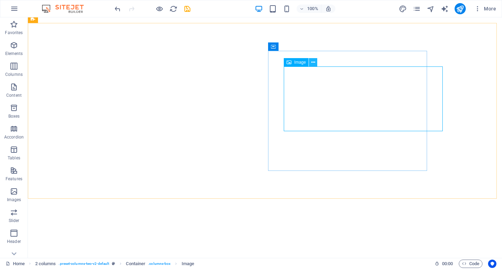
click at [311, 65] on icon at bounding box center [313, 62] width 4 height 7
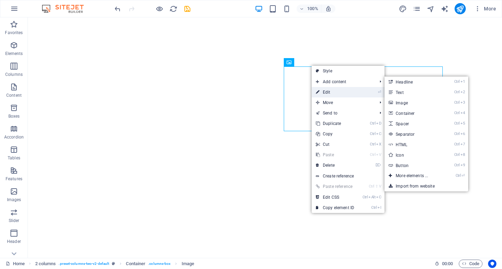
click at [324, 94] on link "⏎ Edit" at bounding box center [334, 92] width 47 height 10
select select "%"
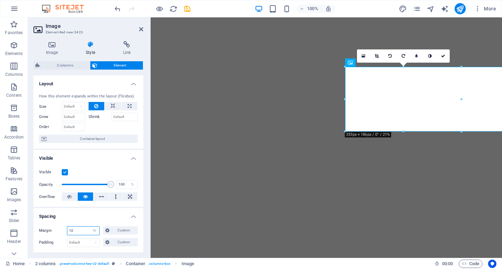
click at [78, 235] on input "10" at bounding box center [83, 231] width 32 height 8
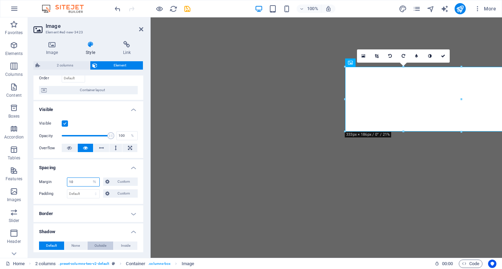
scroll to position [105, 0]
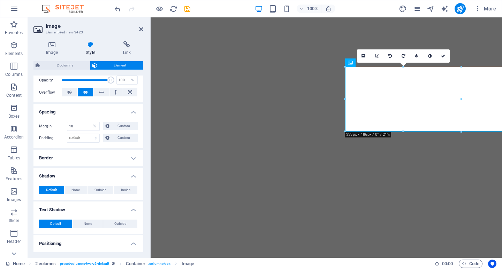
click at [77, 161] on h4 "Border" at bounding box center [88, 158] width 110 height 17
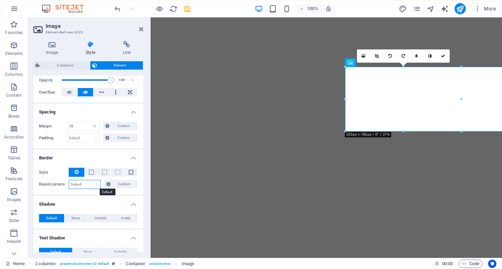
click at [79, 185] on select "Default px rem % vh vw Custom" at bounding box center [84, 184] width 31 height 8
select select "%"
click at [90, 180] on select "Default px rem % vh vw Custom" at bounding box center [84, 184] width 31 height 8
type input "1"
type input "5"
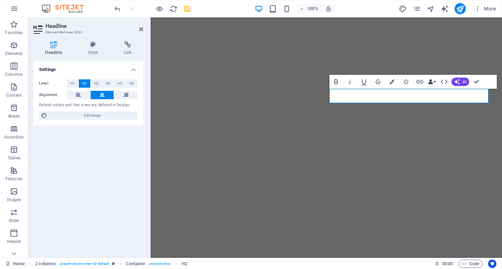
click at [436, 84] on button "Data Bindings" at bounding box center [432, 82] width 10 height 14
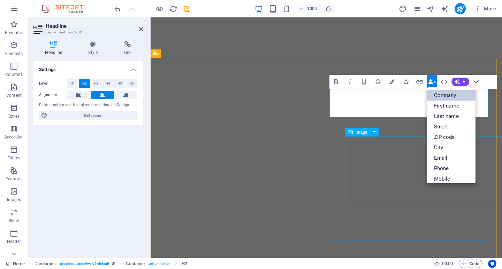
select select "%"
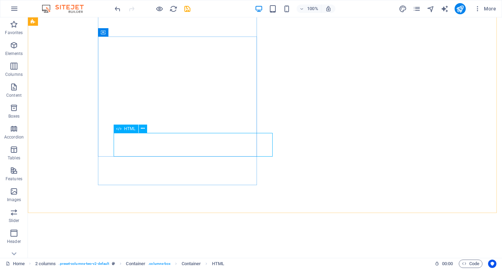
click at [132, 130] on span "HTML" at bounding box center [129, 129] width 11 height 4
click at [146, 125] on button at bounding box center [143, 129] width 8 height 8
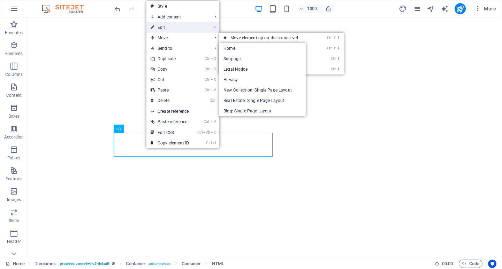
click at [173, 30] on link "⏎ Edit" at bounding box center [169, 27] width 47 height 10
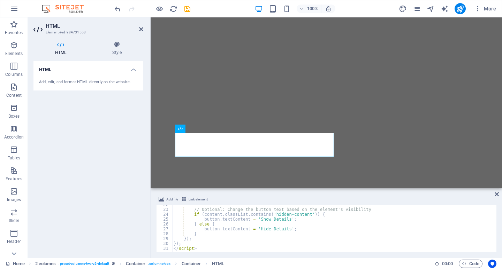
scroll to position [105, 0]
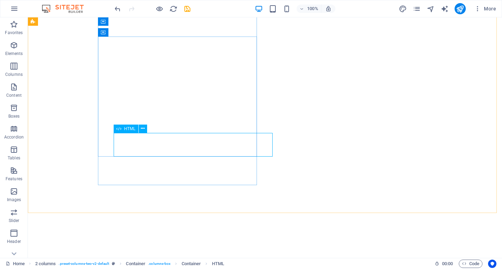
click at [128, 130] on span "HTML" at bounding box center [129, 129] width 11 height 4
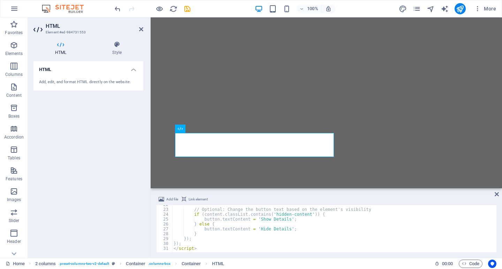
type textarea "</script>"
click at [495, 194] on icon at bounding box center [496, 195] width 4 height 6
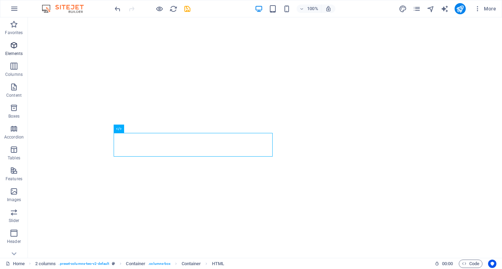
click at [18, 50] on span "Elements" at bounding box center [14, 49] width 28 height 17
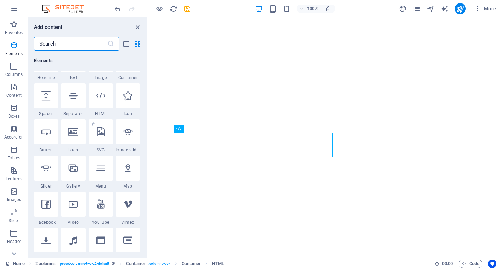
scroll to position [109, 0]
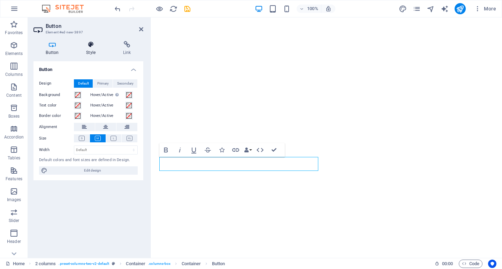
click at [89, 45] on icon at bounding box center [91, 44] width 34 height 7
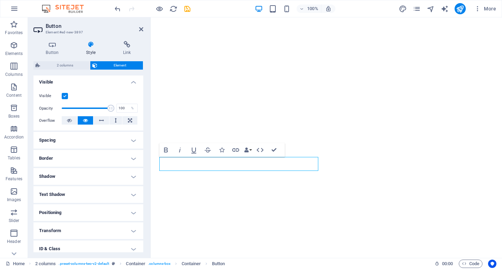
scroll to position [117, 0]
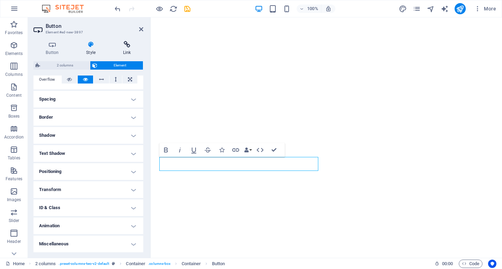
click at [126, 46] on icon at bounding box center [126, 44] width 33 height 7
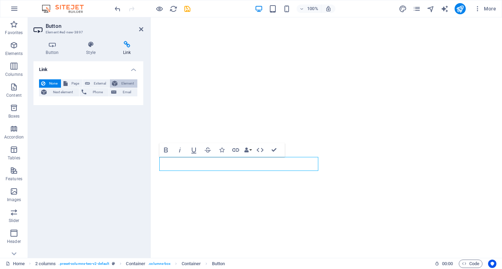
click at [125, 83] on span "Element" at bounding box center [127, 83] width 16 height 8
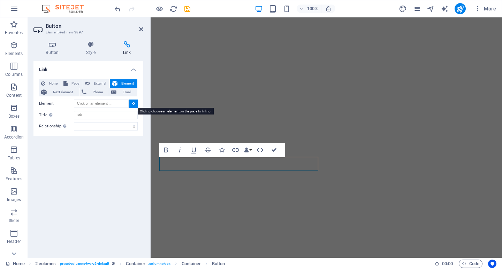
click at [132, 106] on button at bounding box center [133, 104] width 8 height 8
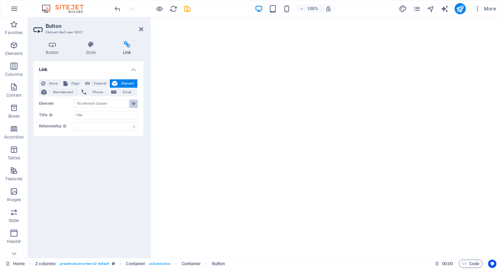
click at [131, 103] on button at bounding box center [133, 104] width 8 height 8
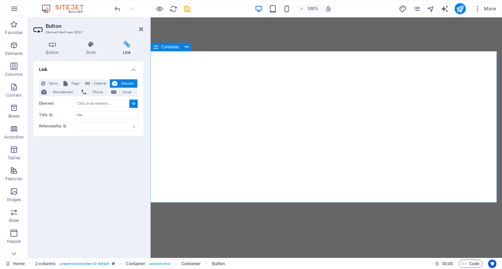
type input "#ed-984703692"
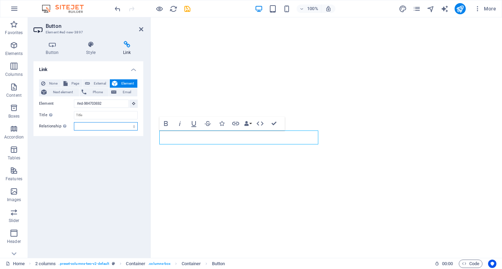
click at [105, 126] on select "alternate author bookmark external help license next nofollow noreferrer noopen…" at bounding box center [106, 126] width 64 height 8
click at [102, 170] on div "Link None Page External Element Next element Phone Email Page Home Subpage Lega…" at bounding box center [88, 156] width 110 height 191
click at [145, 29] on aside "Button Element #ed-new-3897 Button Style Link Button Design Default Primary Sec…" at bounding box center [89, 137] width 123 height 241
click at [144, 29] on aside "Button Element #ed-new-3897 Button Style Link Button Design Default Primary Sec…" at bounding box center [89, 137] width 123 height 241
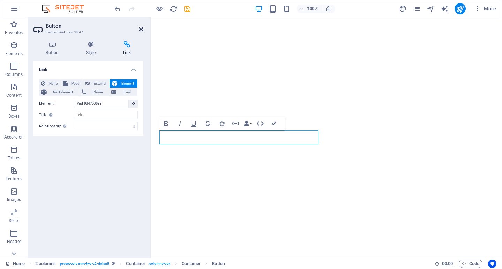
click at [141, 29] on icon at bounding box center [141, 29] width 4 height 6
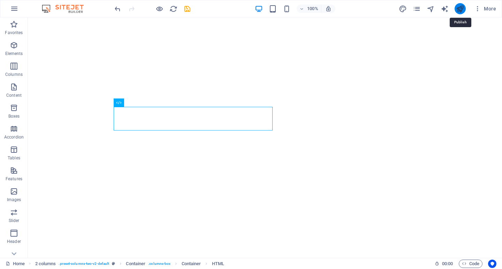
click at [461, 8] on icon "publish" at bounding box center [460, 9] width 8 height 8
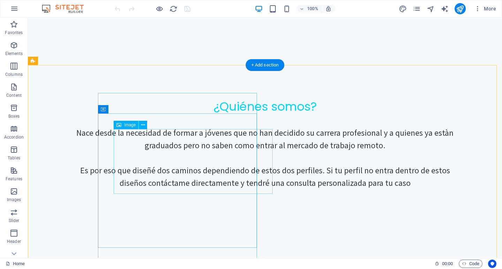
scroll to position [418, 0]
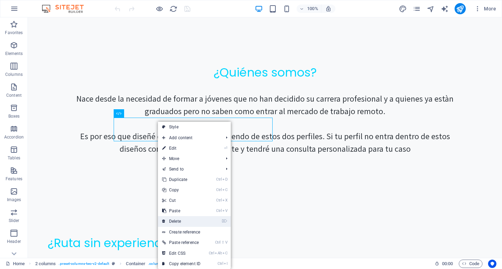
click at [180, 216] on link "⌦ Delete" at bounding box center [181, 221] width 47 height 10
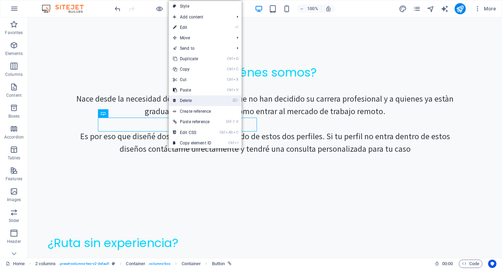
click at [191, 96] on link "⌦ Delete" at bounding box center [192, 100] width 47 height 10
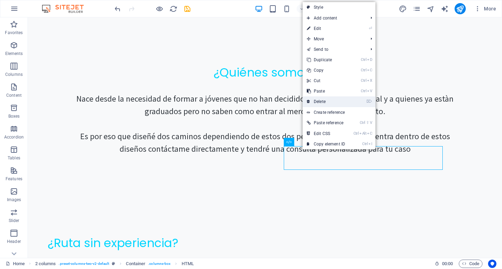
click at [327, 100] on link "⌦ Delete" at bounding box center [325, 101] width 47 height 10
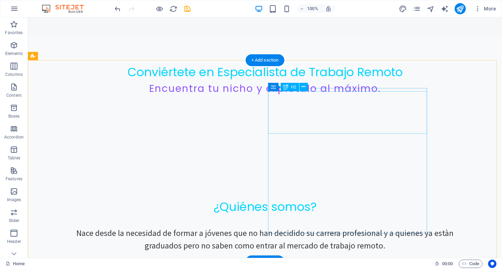
scroll to position [279, 0]
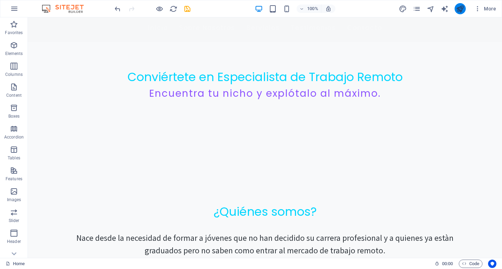
click at [465, 9] on button "publish" at bounding box center [459, 8] width 11 height 11
